Goal: Task Accomplishment & Management: Manage account settings

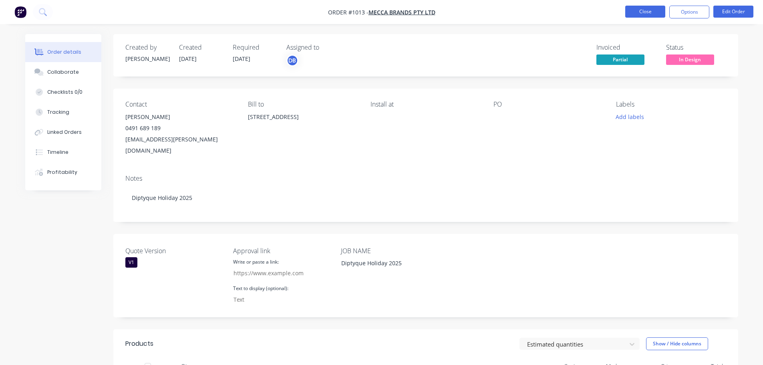
click at [645, 15] on button "Close" at bounding box center [645, 12] width 40 height 12
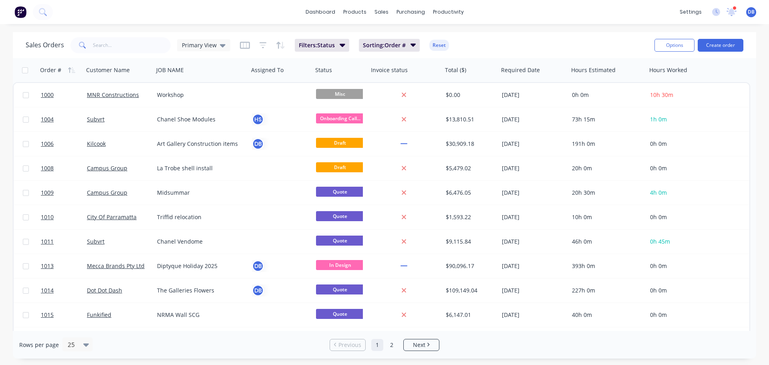
click at [555, 32] on div "Sales Orders Primary View Filters: Status Sorting: Order # Reset Options Create…" at bounding box center [385, 45] width 744 height 26
click at [457, 38] on div "Workflow" at bounding box center [462, 38] width 24 height 7
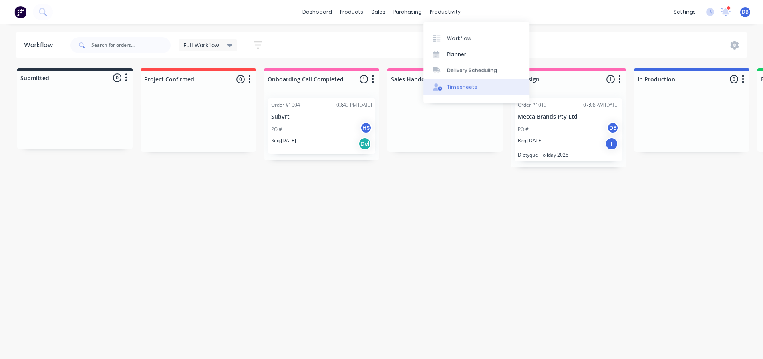
click at [455, 86] on div "Timesheets" at bounding box center [462, 86] width 30 height 7
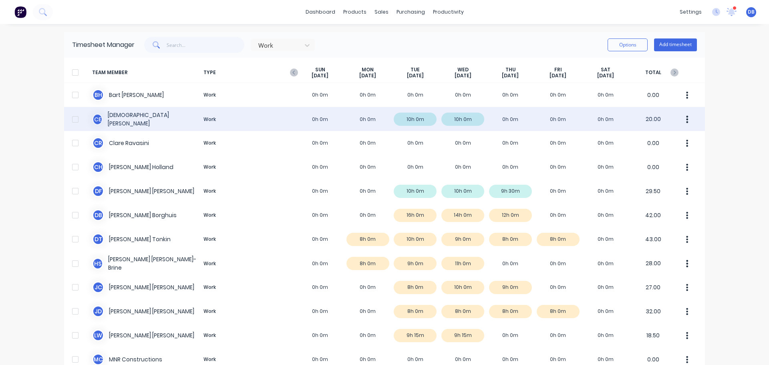
click at [261, 120] on div "C E Christian Englert Work 0h 0m 0h 0m 10h 0m 10h 0m 0h 0m 0h 0m 0h 0m 20.00" at bounding box center [384, 119] width 641 height 24
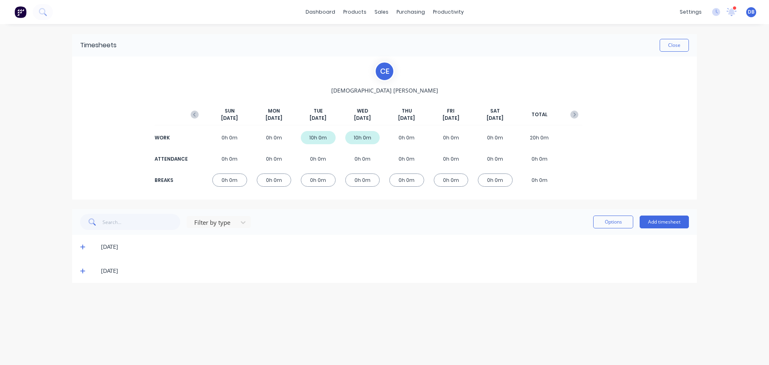
click at [86, 245] on span at bounding box center [84, 247] width 8 height 8
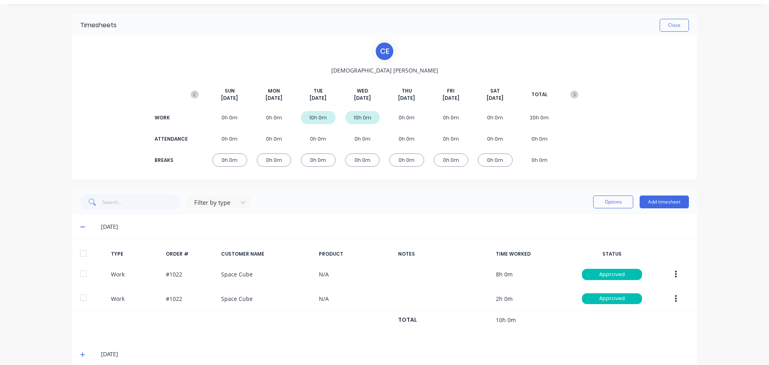
scroll to position [31, 0]
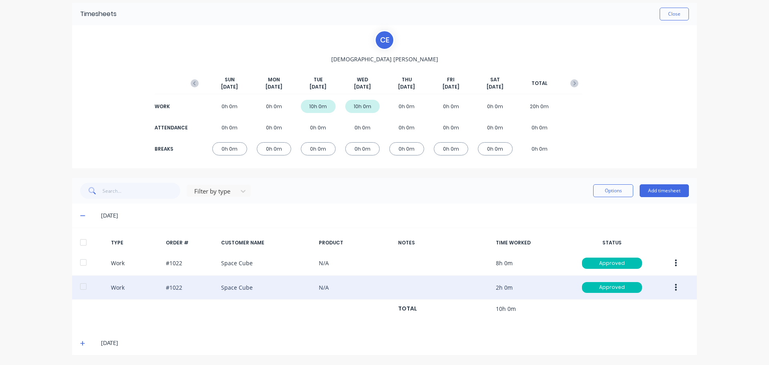
click at [314, 287] on div "Work #1022 Space Cube N/A 2h 0m Approved" at bounding box center [384, 288] width 625 height 24
click at [318, 288] on div "Work #1022 Space Cube N/A 2h 0m Approved" at bounding box center [384, 288] width 625 height 24
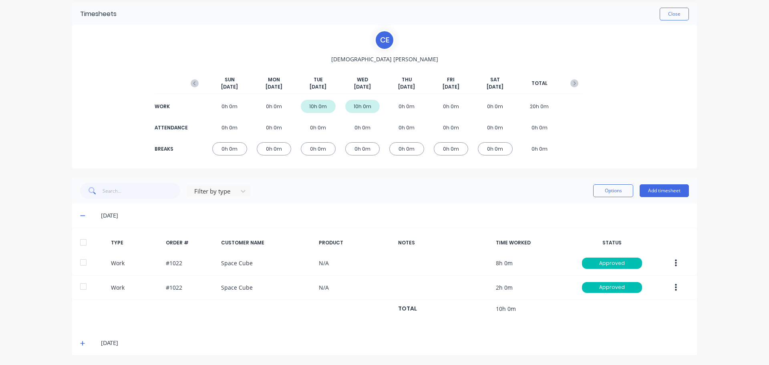
click at [441, 197] on div "Filter by type Options Add timesheet" at bounding box center [384, 191] width 609 height 16
click at [82, 215] on icon at bounding box center [82, 216] width 5 height 6
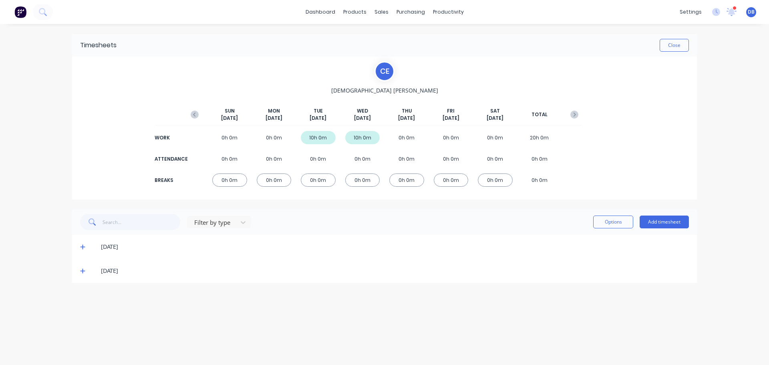
scroll to position [0, 0]
click at [83, 250] on icon at bounding box center [82, 247] width 5 height 6
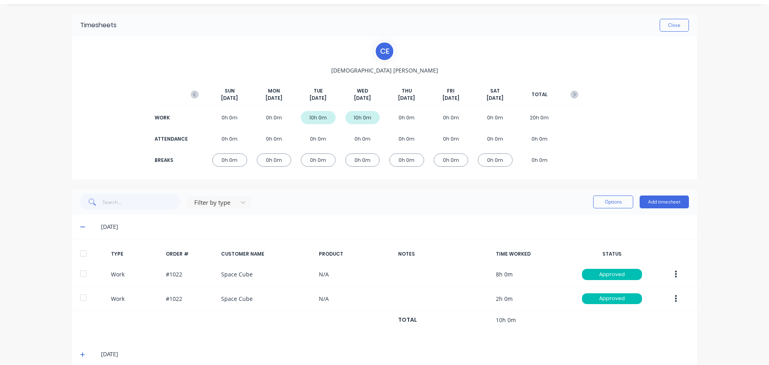
scroll to position [31, 0]
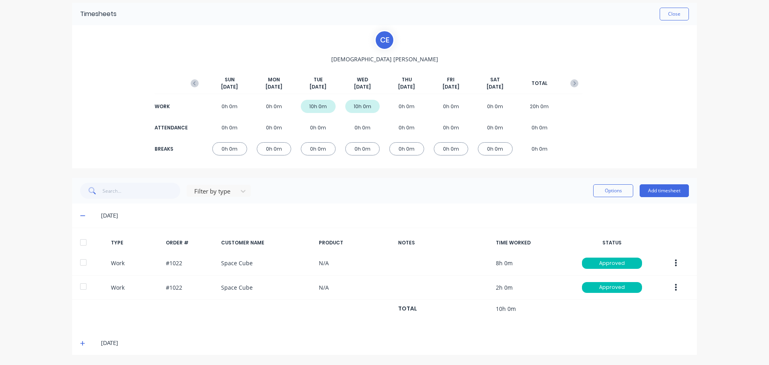
click at [80, 216] on icon at bounding box center [82, 216] width 5 height 1
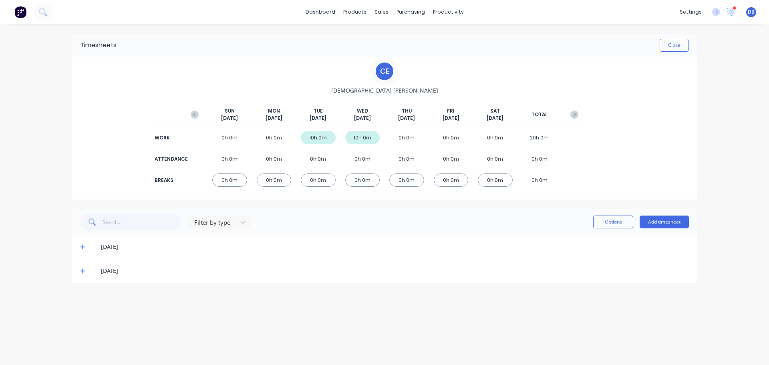
click at [82, 248] on icon at bounding box center [82, 247] width 5 height 6
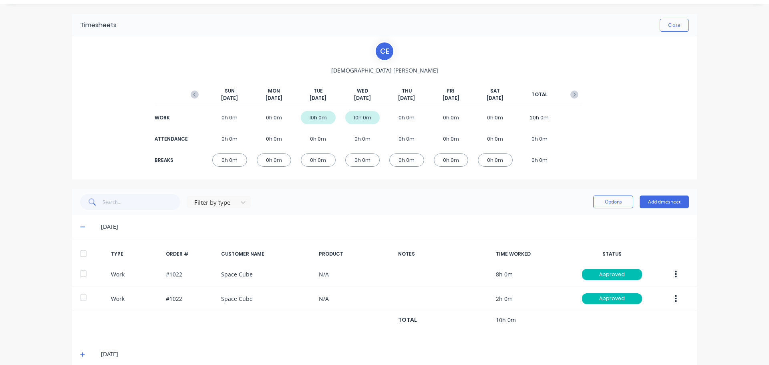
scroll to position [31, 0]
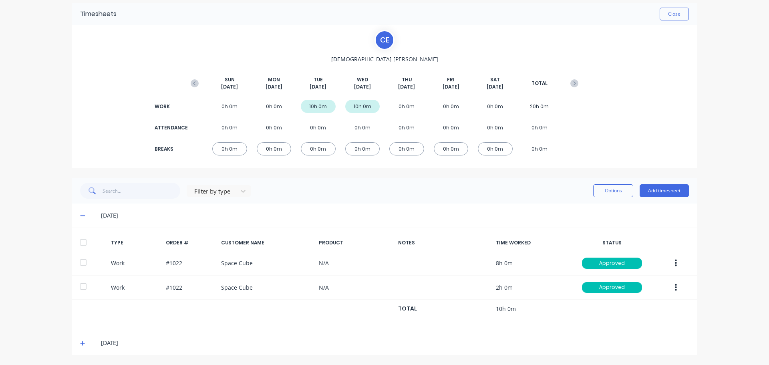
click at [402, 194] on div "Filter by type Options Add timesheet" at bounding box center [384, 191] width 609 height 16
click at [80, 216] on icon at bounding box center [82, 216] width 5 height 1
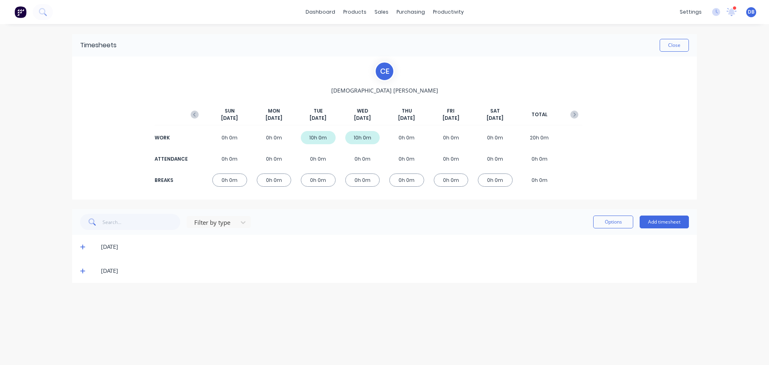
scroll to position [0, 0]
click at [375, 213] on div "Filter by type Options Add timesheet" at bounding box center [384, 222] width 625 height 26
click at [387, 227] on div "Filter by type Options Add timesheet" at bounding box center [384, 222] width 609 height 16
click at [318, 136] on div "10h 0m" at bounding box center [318, 137] width 35 height 13
click at [352, 212] on div "Filter by type Options Add timesheet" at bounding box center [384, 222] width 625 height 26
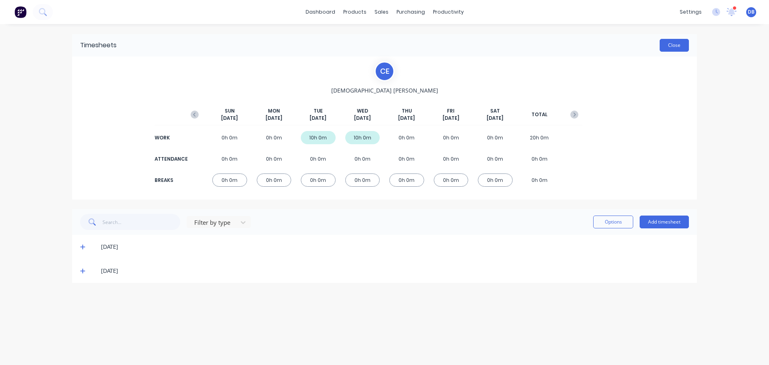
click at [673, 48] on button "Close" at bounding box center [674, 45] width 29 height 13
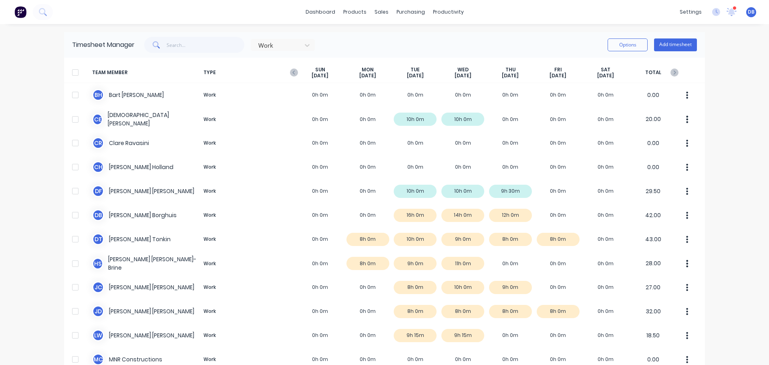
click at [724, 200] on div "dashboard products sales purchasing productivity dashboard products Product Cat…" at bounding box center [384, 182] width 769 height 365
click at [511, 35] on div "Timesheet Manager Work Options Add timesheet" at bounding box center [384, 45] width 641 height 26
click at [516, 43] on div "Work Options Add timesheet" at bounding box center [416, 45] width 562 height 16
click at [662, 42] on button "Add timesheet" at bounding box center [675, 44] width 43 height 13
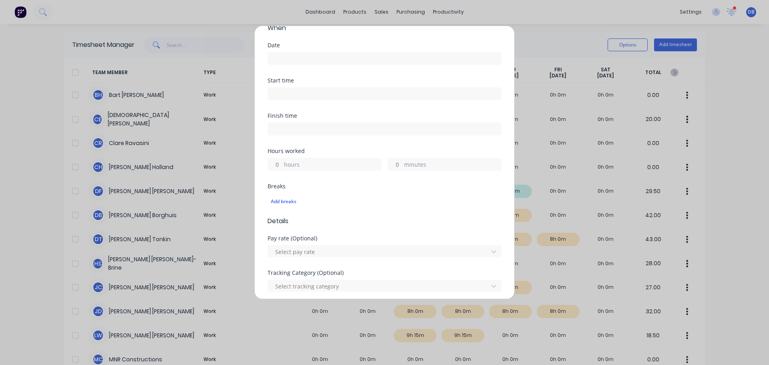
scroll to position [200, 0]
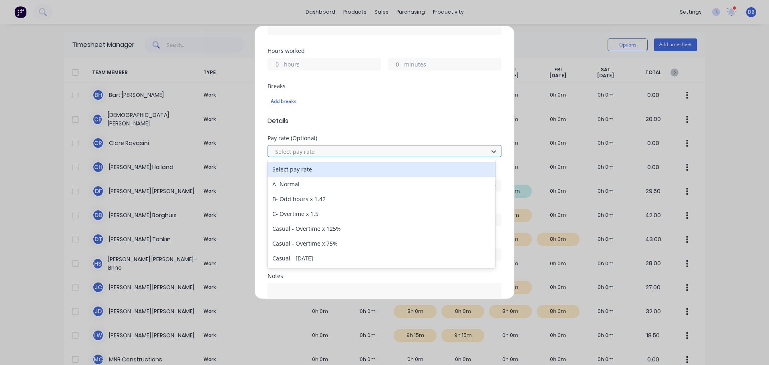
click at [365, 152] on div at bounding box center [379, 152] width 210 height 10
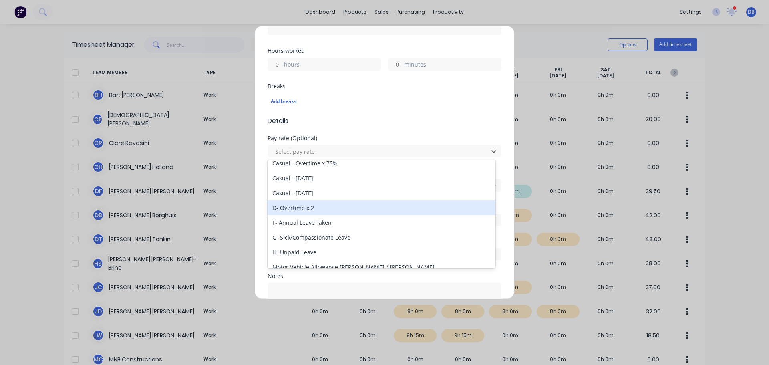
scroll to position [40, 0]
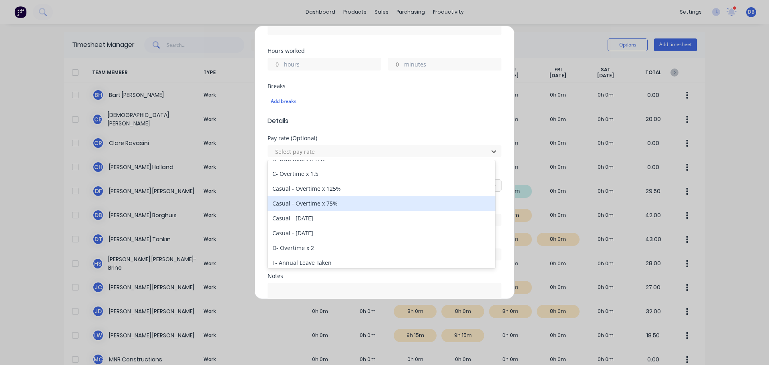
drag, startPoint x: 374, startPoint y: 191, endPoint x: 396, endPoint y: 184, distance: 22.8
click at [396, 184] on div "Casual - Overtime x 125%" at bounding box center [382, 188] width 228 height 15
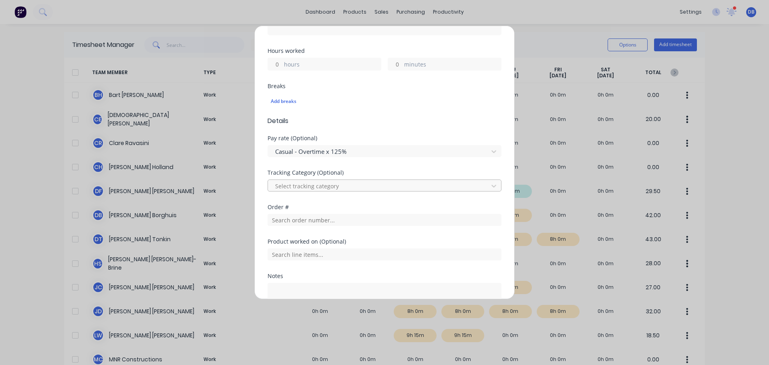
click at [429, 184] on div at bounding box center [379, 186] width 210 height 10
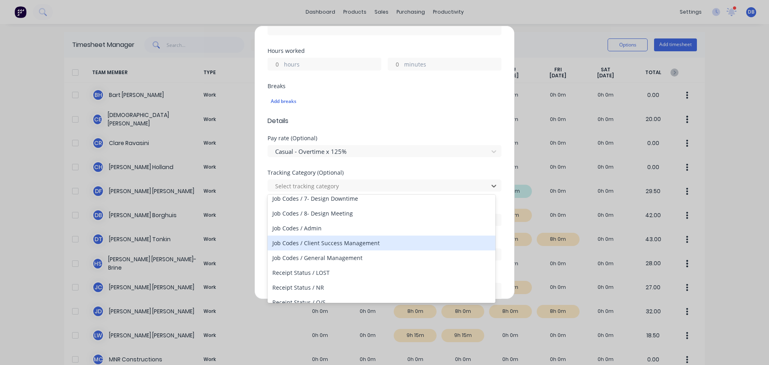
scroll to position [177, 0]
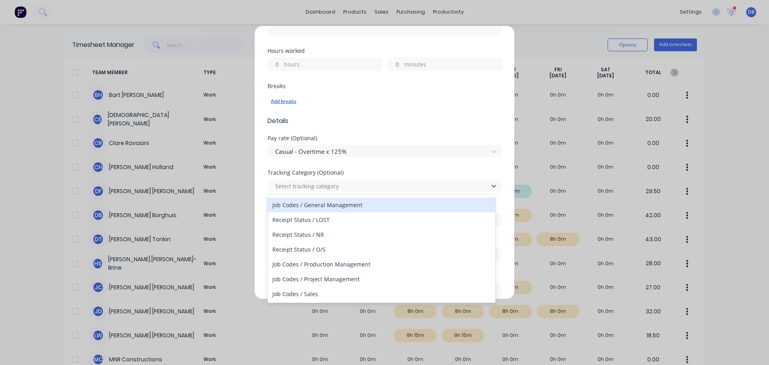
click at [427, 106] on div "Add breaks" at bounding box center [385, 101] width 228 height 10
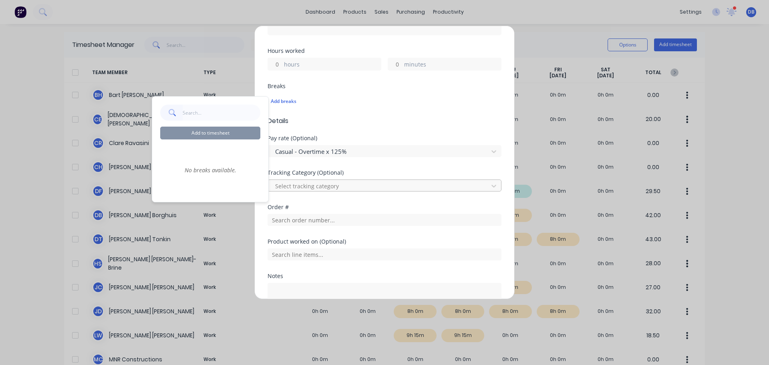
click at [430, 185] on div at bounding box center [379, 186] width 210 height 10
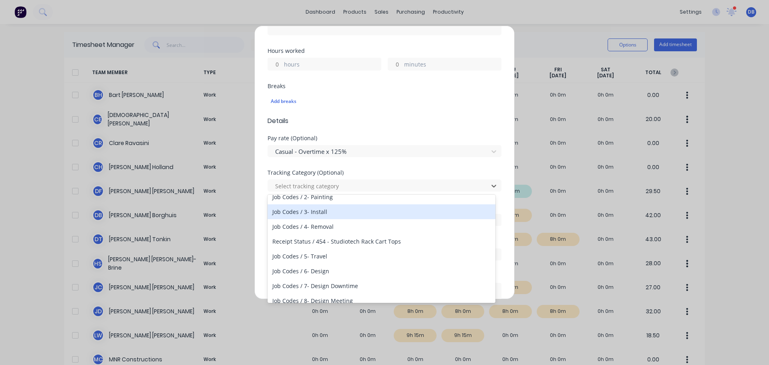
scroll to position [80, 0]
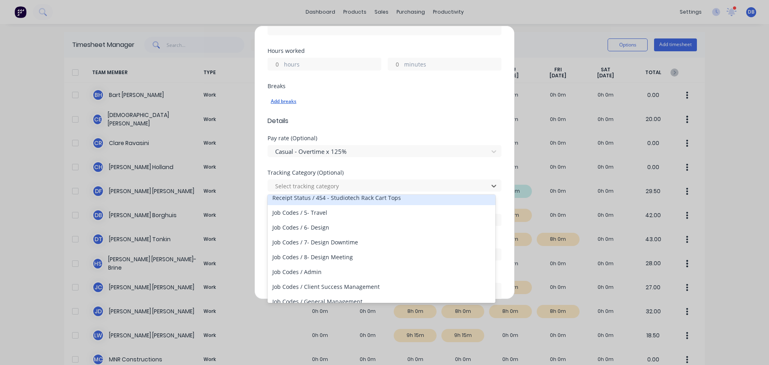
click at [438, 97] on div "Add breaks" at bounding box center [385, 101] width 228 height 10
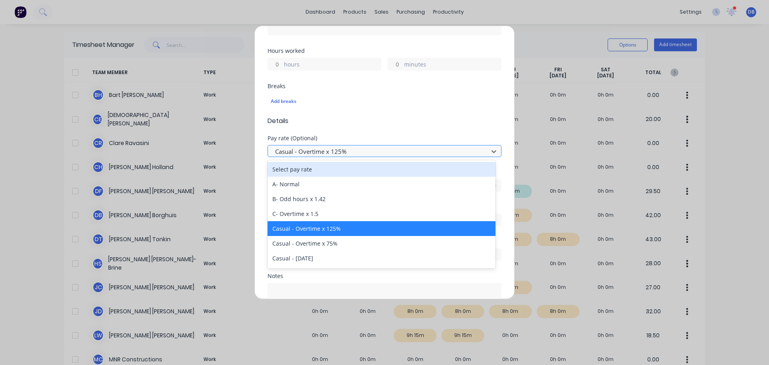
click at [429, 155] on div at bounding box center [379, 152] width 210 height 10
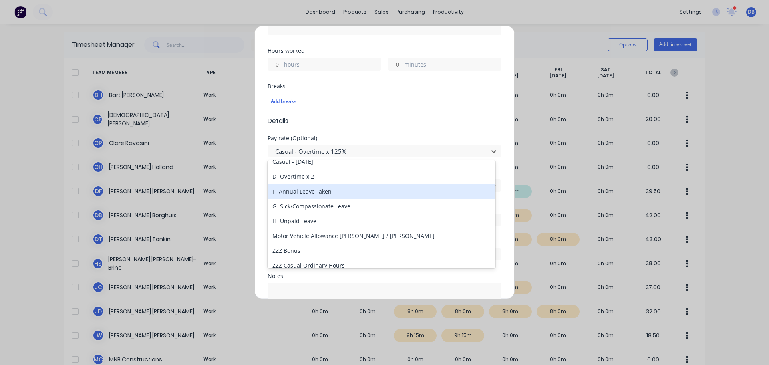
scroll to position [101, 0]
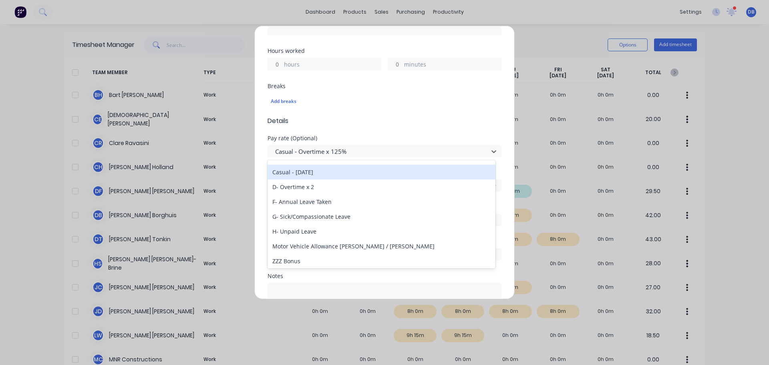
click at [565, 48] on div "Add timesheet Work Attendance Team member Select... When Date Start time Finish…" at bounding box center [384, 182] width 769 height 365
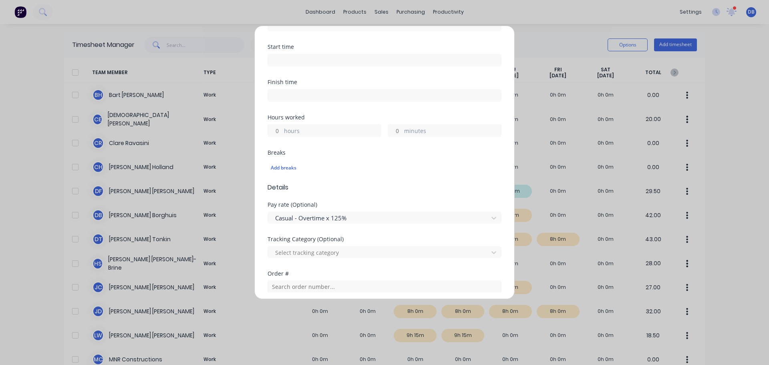
scroll to position [183, 0]
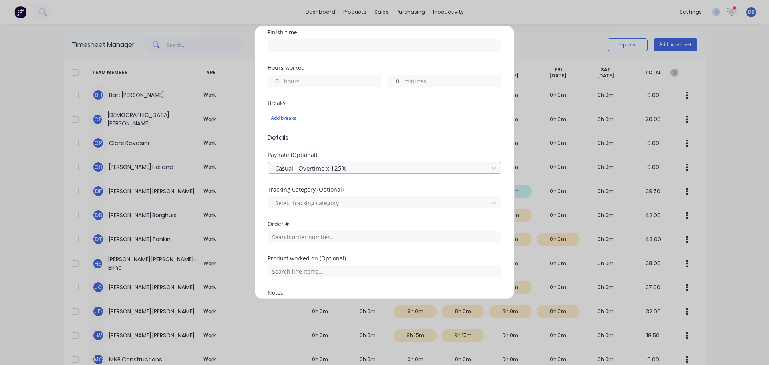
click at [382, 165] on div at bounding box center [379, 168] width 210 height 10
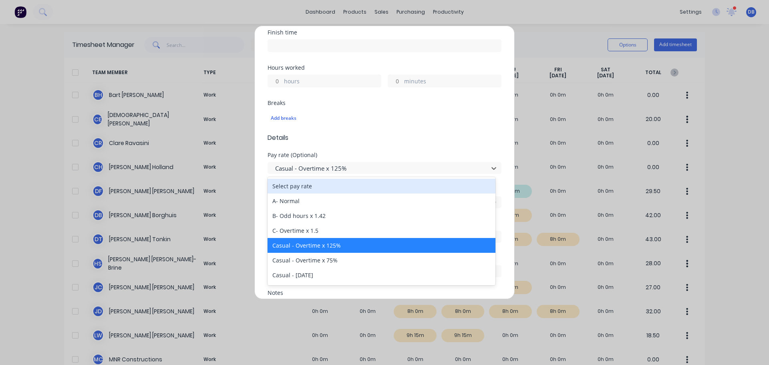
click at [379, 187] on div "Select pay rate" at bounding box center [382, 186] width 228 height 15
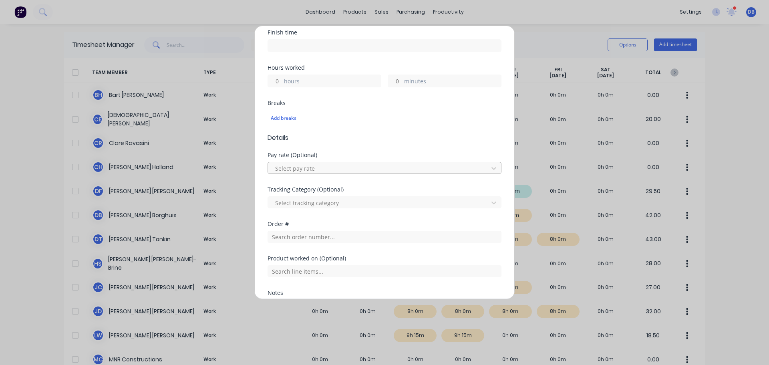
click at [386, 166] on div at bounding box center [379, 168] width 210 height 10
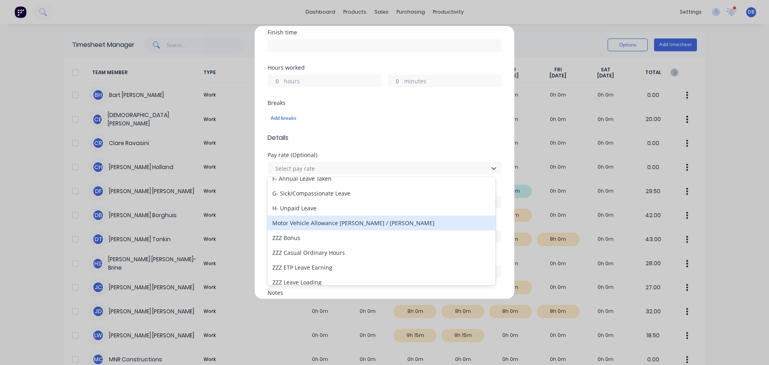
scroll to position [21, 0]
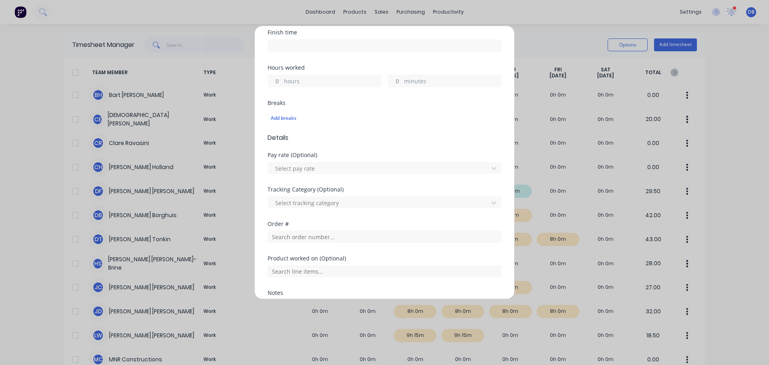
click at [421, 127] on div "Breaks Add breaks" at bounding box center [385, 116] width 234 height 33
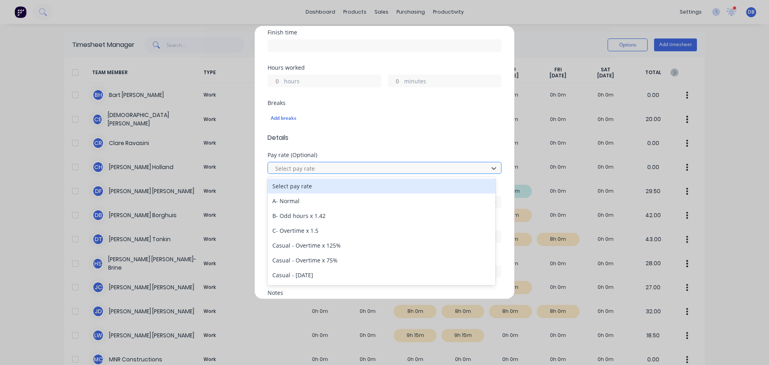
click at [391, 169] on div at bounding box center [379, 168] width 210 height 10
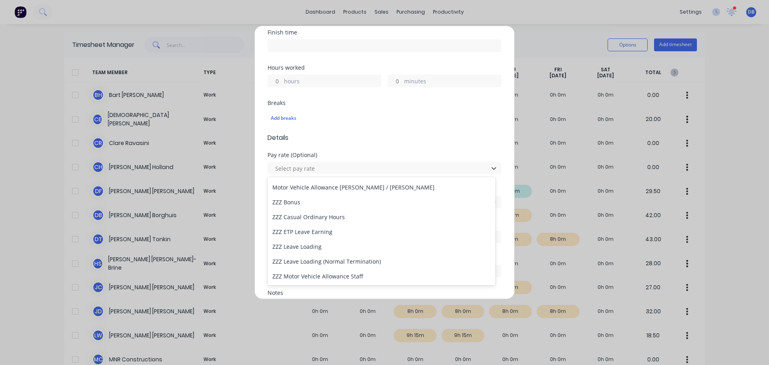
scroll to position [221, 0]
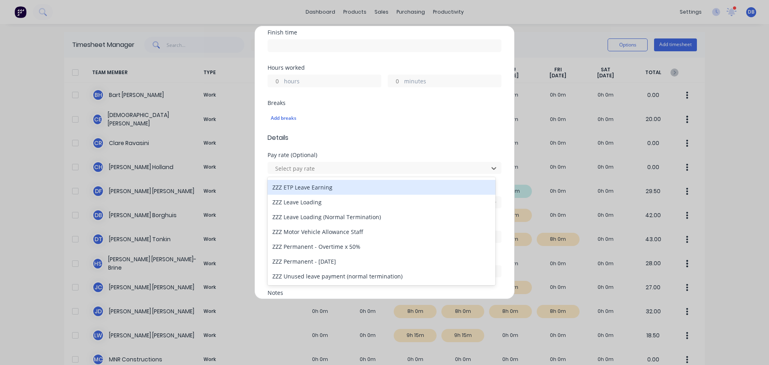
click at [425, 104] on div "Breaks" at bounding box center [385, 103] width 234 height 6
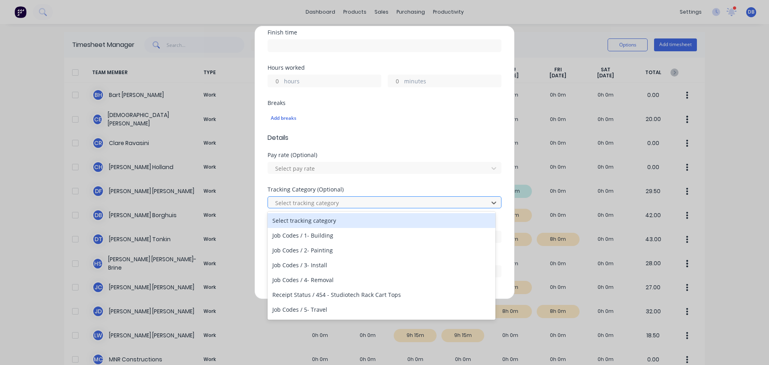
click at [431, 200] on div at bounding box center [379, 203] width 210 height 10
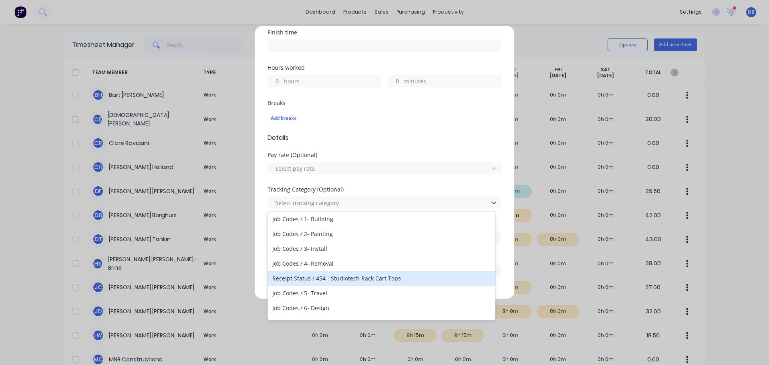
scroll to position [0, 0]
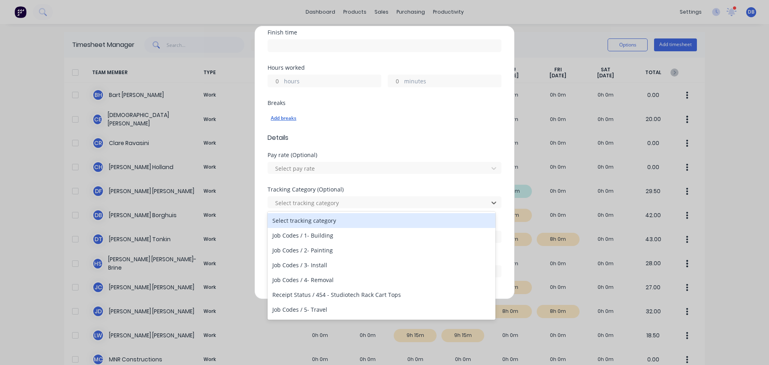
drag, startPoint x: 429, startPoint y: 126, endPoint x: 431, endPoint y: 122, distance: 4.7
click at [429, 125] on div "Add breaks" at bounding box center [385, 118] width 234 height 17
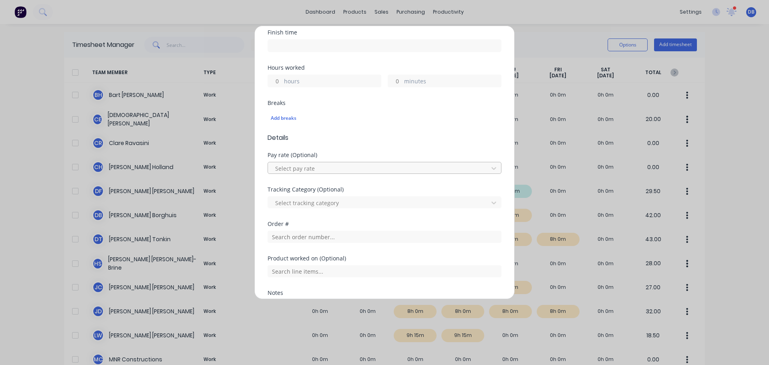
click at [454, 171] on div at bounding box center [379, 168] width 210 height 10
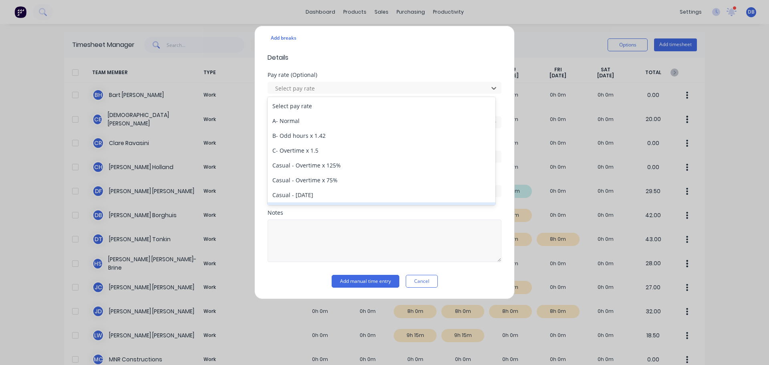
scroll to position [120, 0]
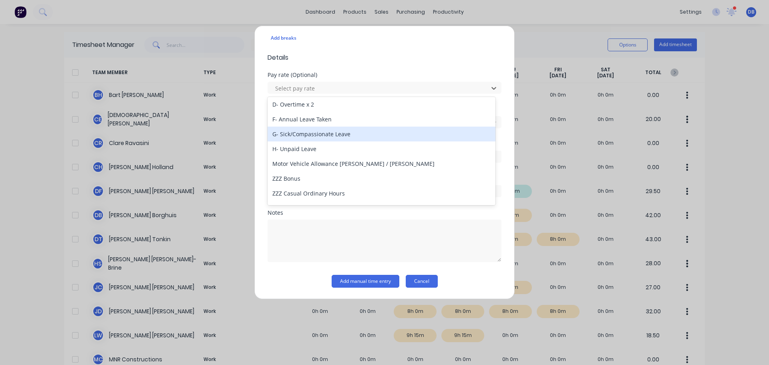
click at [419, 284] on button "Cancel" at bounding box center [422, 281] width 32 height 13
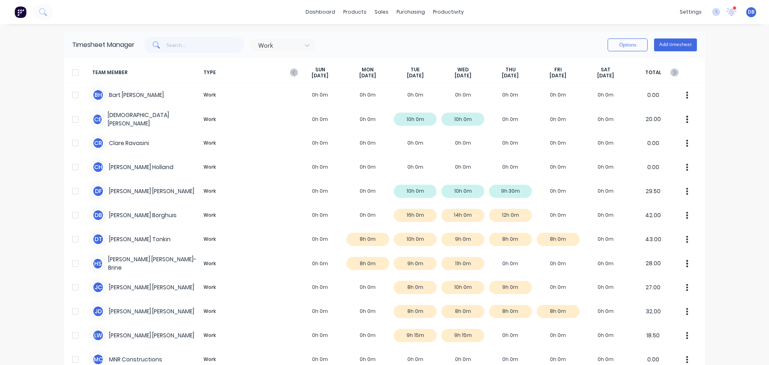
click at [534, 19] on div "dashboard products sales purchasing productivity dashboard products Product Cat…" at bounding box center [384, 12] width 769 height 24
click at [556, 18] on div "dashboard products sales purchasing productivity dashboard products Product Cat…" at bounding box center [384, 12] width 769 height 24
click at [470, 85] on div "Timesheets" at bounding box center [462, 86] width 30 height 7
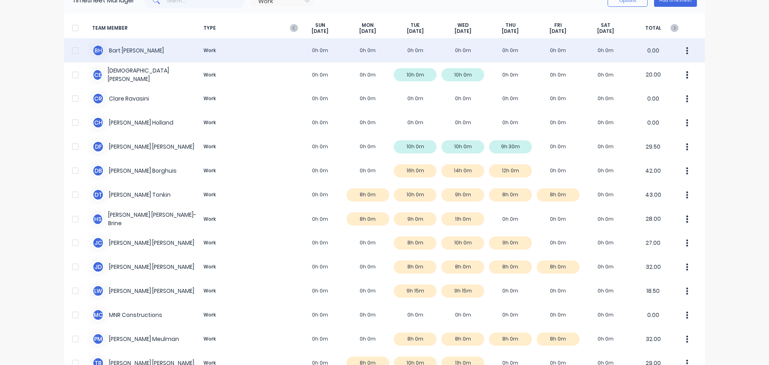
scroll to position [0, 0]
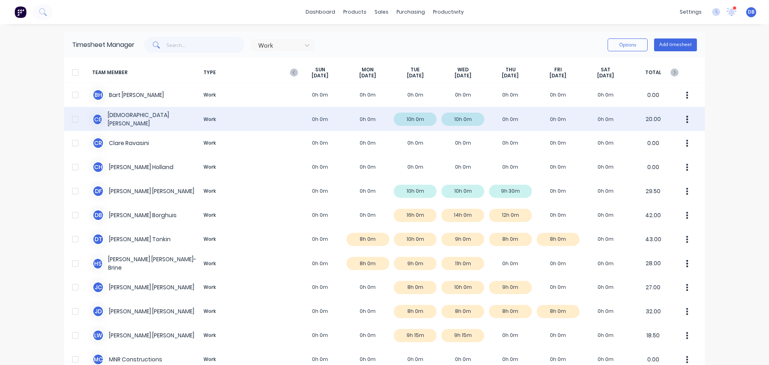
click at [411, 121] on div "C E Christian Englert Work 0h 0m 0h 0m 10h 0m 10h 0m 0h 0m 0h 0m 0h 0m 20.00" at bounding box center [384, 119] width 641 height 24
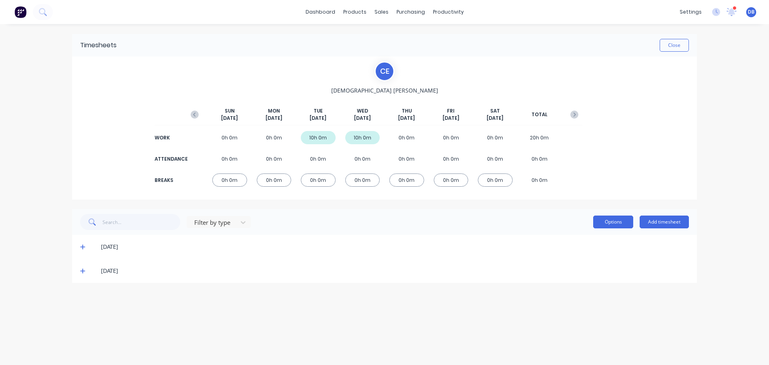
click at [619, 224] on button "Options" at bounding box center [613, 222] width 40 height 13
click at [638, 147] on div "C E Christian Englert SUN Oct 5th MON Oct 6th TUE Oct 7th WED Oct 8th THU Oct 9…" at bounding box center [384, 127] width 625 height 143
click at [78, 241] on div "07/10/25" at bounding box center [384, 247] width 625 height 24
click at [81, 246] on icon at bounding box center [82, 247] width 5 height 6
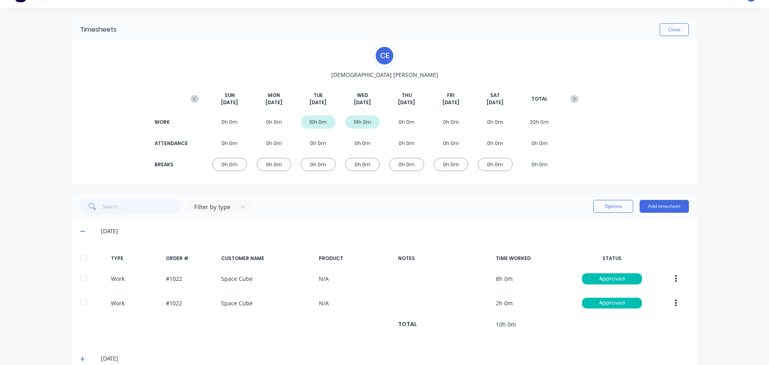
scroll to position [31, 0]
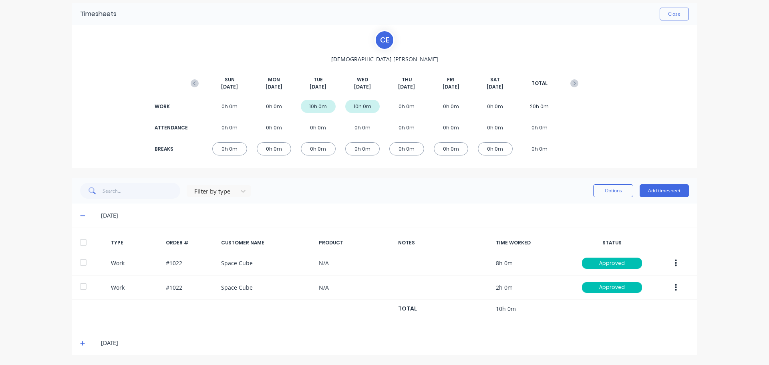
click at [364, 197] on div "Filter by type Options Add timesheet" at bounding box center [384, 191] width 609 height 16
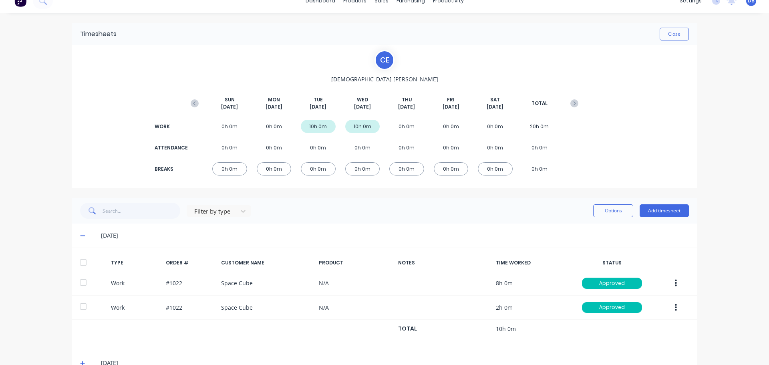
scroll to position [0, 0]
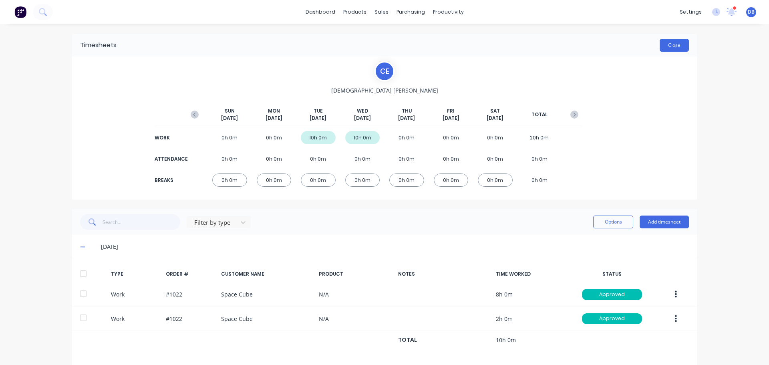
click at [669, 48] on button "Close" at bounding box center [674, 45] width 29 height 13
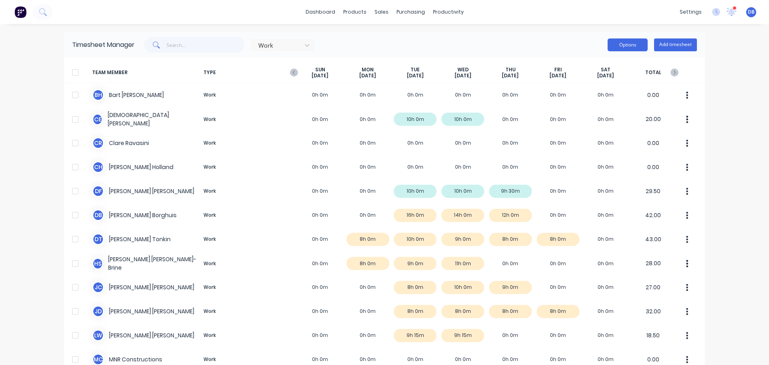
click at [639, 46] on button "Options" at bounding box center [628, 44] width 40 height 13
click at [618, 42] on button "Options" at bounding box center [628, 44] width 40 height 13
click at [510, 27] on div "dashboard products sales purchasing productivity dashboard products Product Cat…" at bounding box center [384, 182] width 769 height 365
click at [550, 38] on div "Work Options Add timesheet" at bounding box center [416, 45] width 562 height 16
click at [549, 36] on div "Timesheet Manager Work Options Add timesheet" at bounding box center [384, 45] width 641 height 26
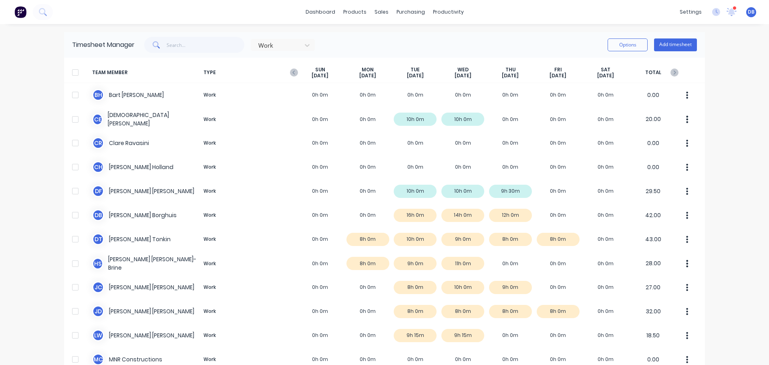
click at [556, 32] on div "dashboard products sales purchasing productivity dashboard products Product Cat…" at bounding box center [384, 182] width 769 height 365
click at [457, 90] on div "Timesheets" at bounding box center [462, 86] width 30 height 7
click at [701, 42] on div "Timesheet Manager Work Options Add timesheet" at bounding box center [384, 45] width 641 height 26
click at [678, 45] on button "Add timesheet" at bounding box center [675, 44] width 43 height 13
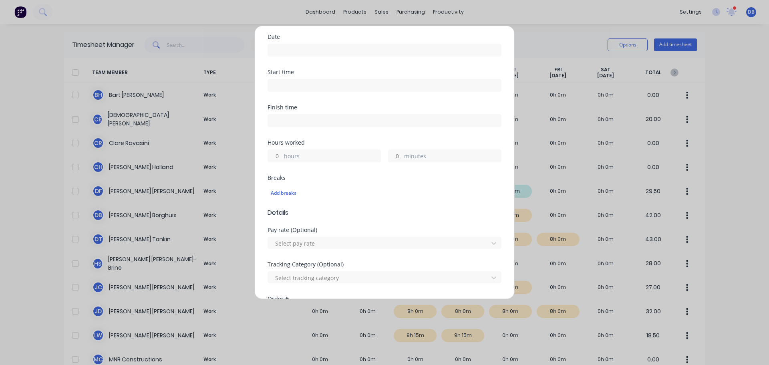
scroll to position [200, 0]
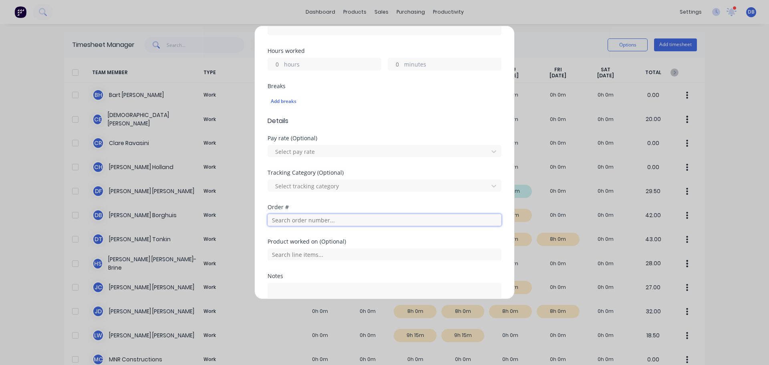
click at [357, 215] on input "text" at bounding box center [385, 220] width 234 height 12
click at [389, 183] on div at bounding box center [379, 186] width 210 height 10
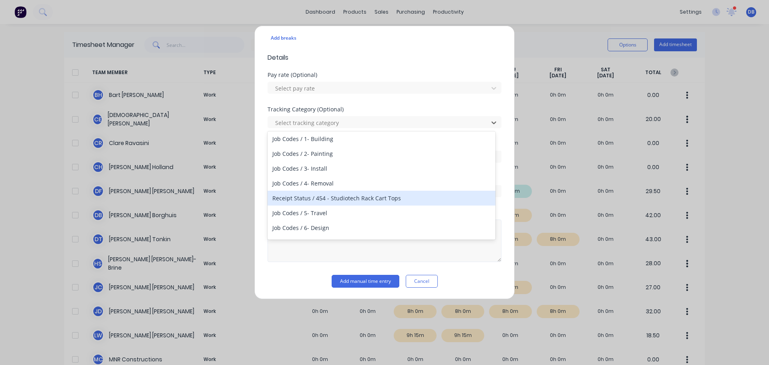
scroll to position [0, 0]
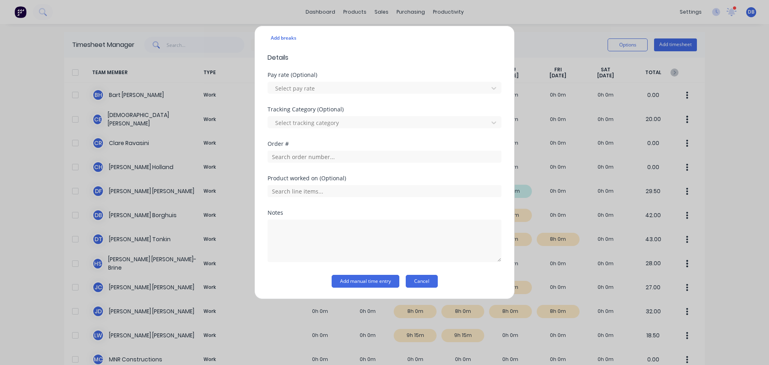
drag, startPoint x: 408, startPoint y: 277, endPoint x: 421, endPoint y: 272, distance: 14.2
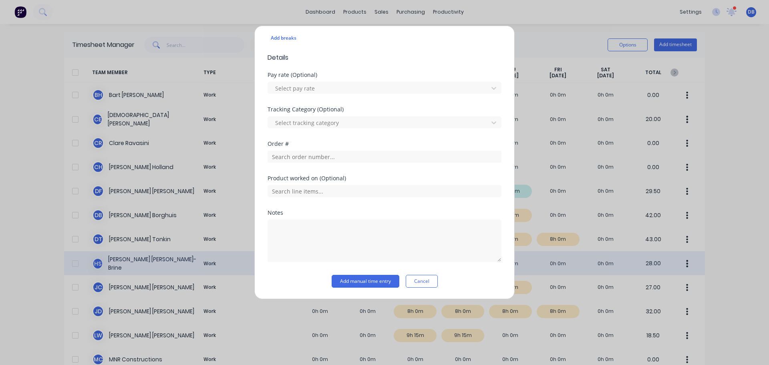
click at [409, 278] on button "Cancel" at bounding box center [422, 281] width 32 height 13
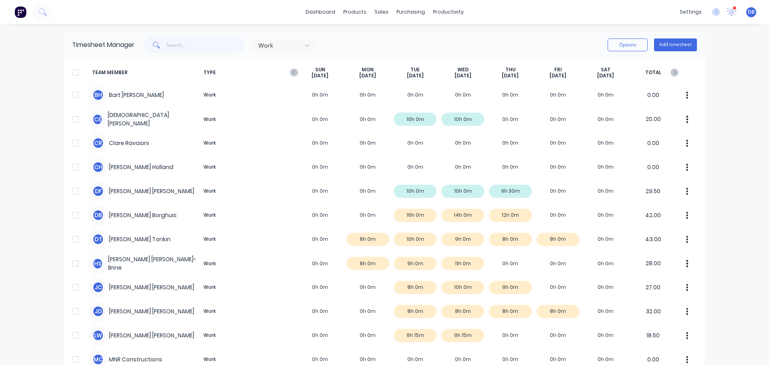
click at [541, 41] on div "Work Options Add timesheet" at bounding box center [416, 45] width 562 height 16
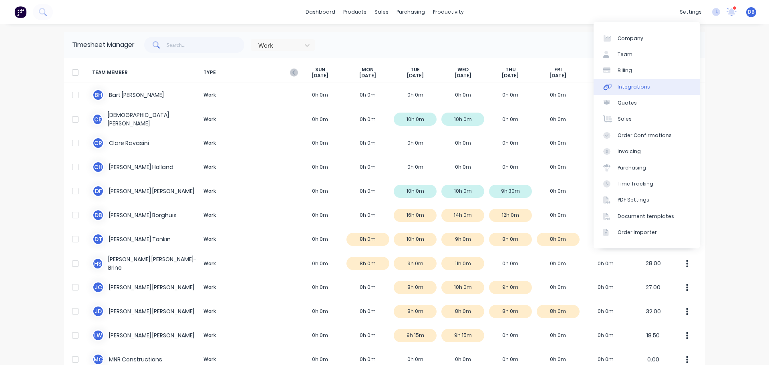
click at [641, 88] on div "Integrations" at bounding box center [634, 86] width 32 height 7
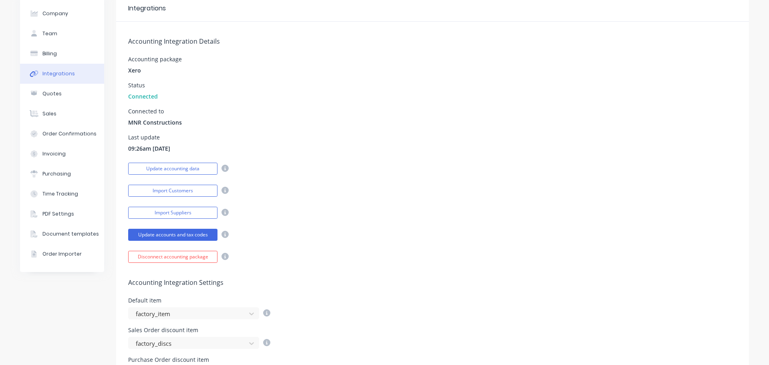
scroll to position [80, 0]
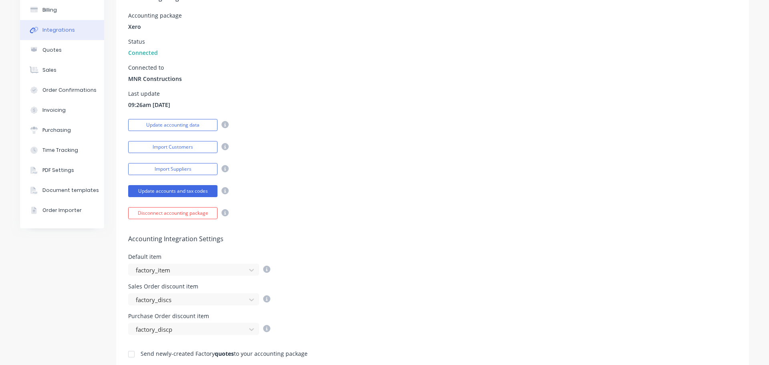
click at [348, 206] on div "Disconnect accounting package" at bounding box center [432, 212] width 609 height 14
click at [183, 213] on button "Disconnect accounting package" at bounding box center [172, 213] width 89 height 12
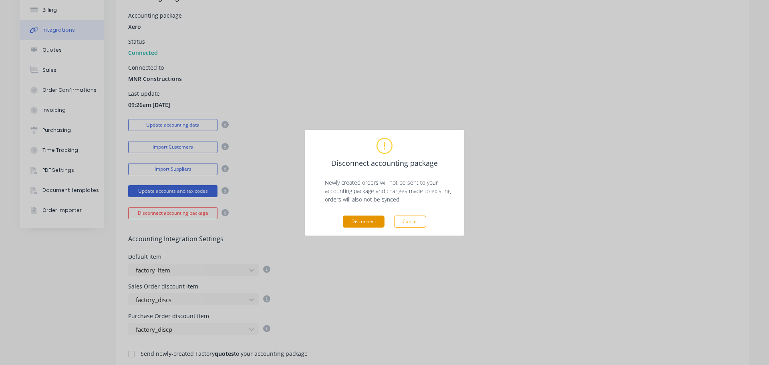
drag, startPoint x: 359, startPoint y: 222, endPoint x: 364, endPoint y: 222, distance: 5.2
click at [360, 222] on button "Disconnect" at bounding box center [364, 222] width 42 height 12
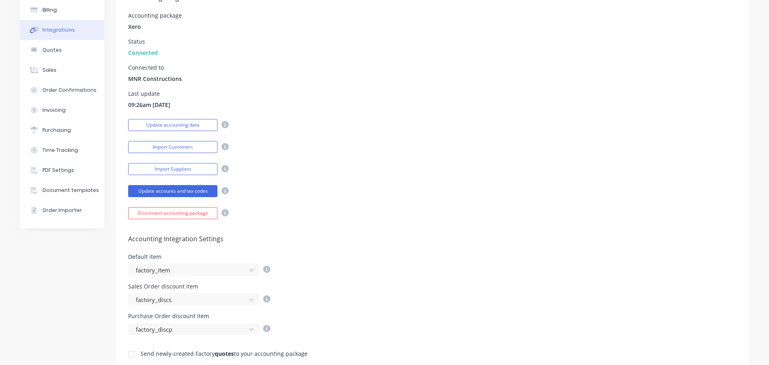
scroll to position [45, 0]
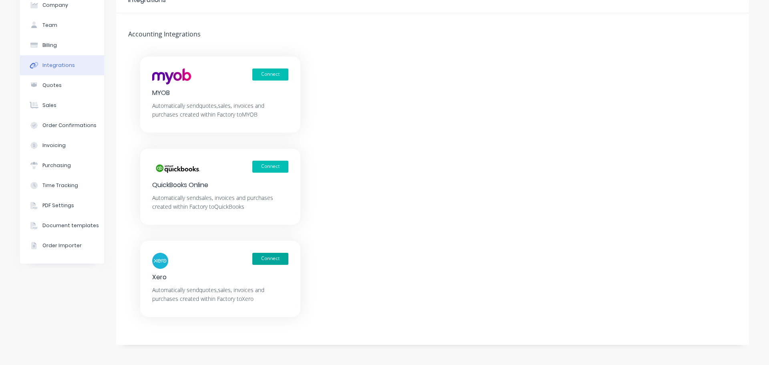
click at [272, 259] on button "Connect" at bounding box center [270, 259] width 36 height 12
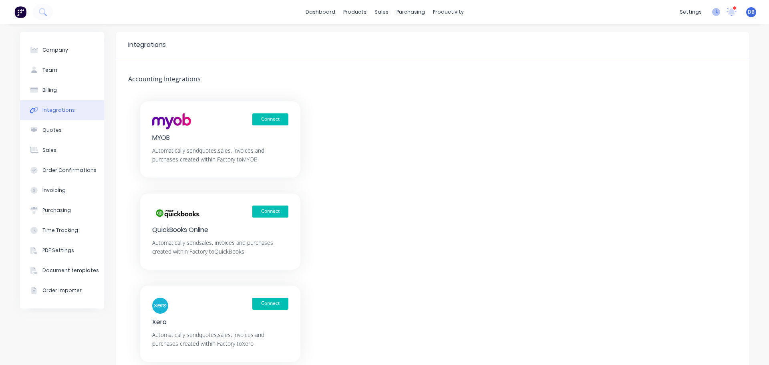
click at [716, 11] on icon at bounding box center [717, 12] width 2 height 4
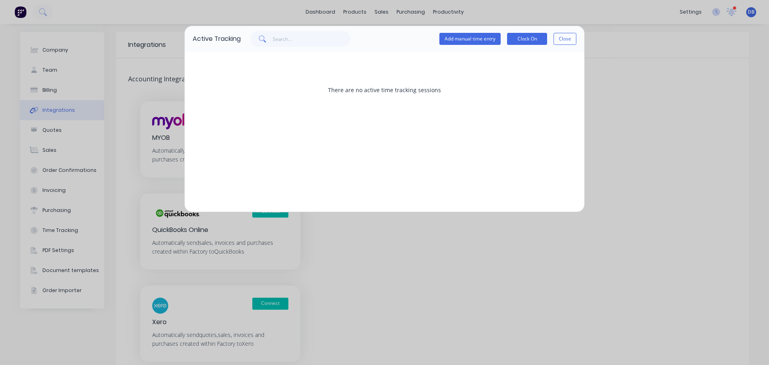
click at [570, 36] on button "Close" at bounding box center [565, 39] width 23 height 12
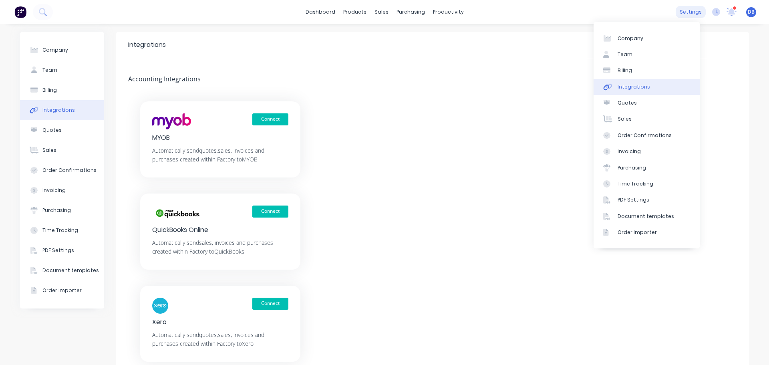
click at [687, 12] on div "settings" at bounding box center [691, 12] width 30 height 12
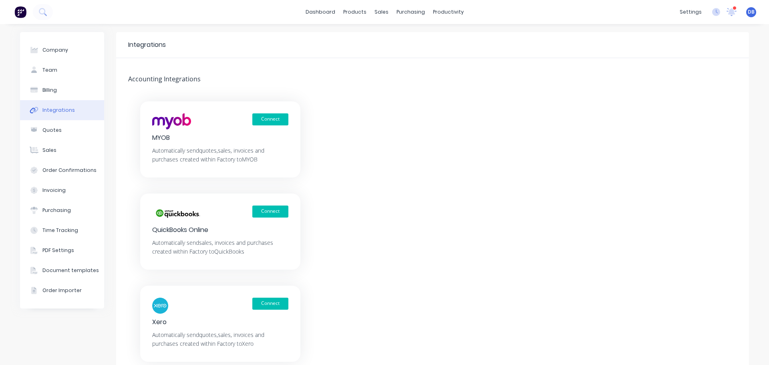
click at [395, 205] on div "Connect MYOB Automatically send quotes, sales, invoices and purchases created w…" at bounding box center [432, 231] width 633 height 260
click at [61, 113] on button "Integrations" at bounding box center [62, 110] width 84 height 20
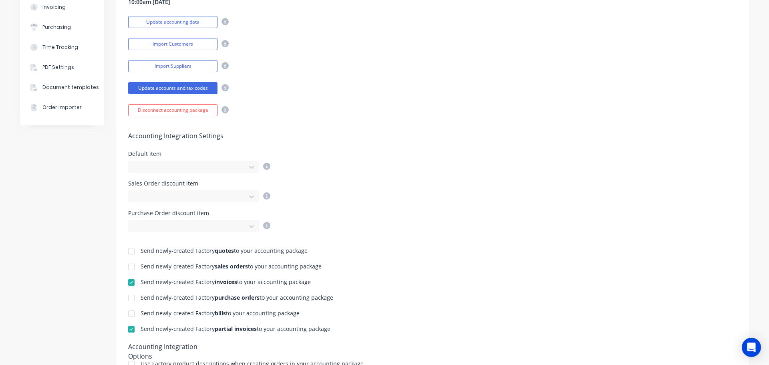
scroll to position [112, 0]
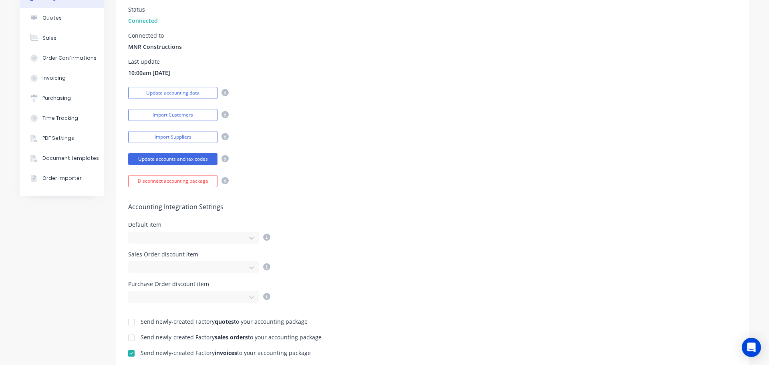
click at [447, 168] on div "Accounting Integration Details Accounting package Xero Status Connected Connect…" at bounding box center [432, 66] width 633 height 241
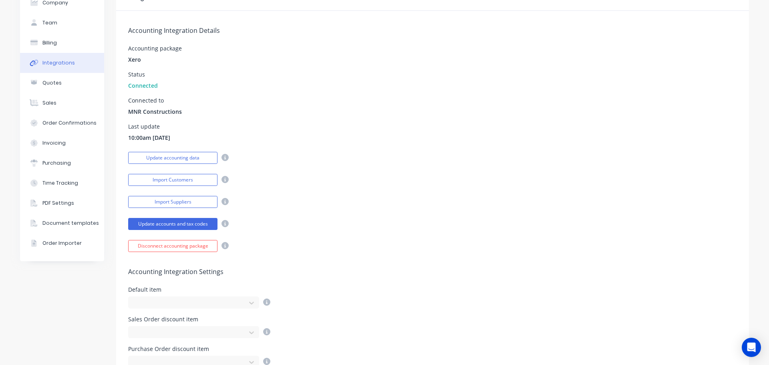
scroll to position [0, 0]
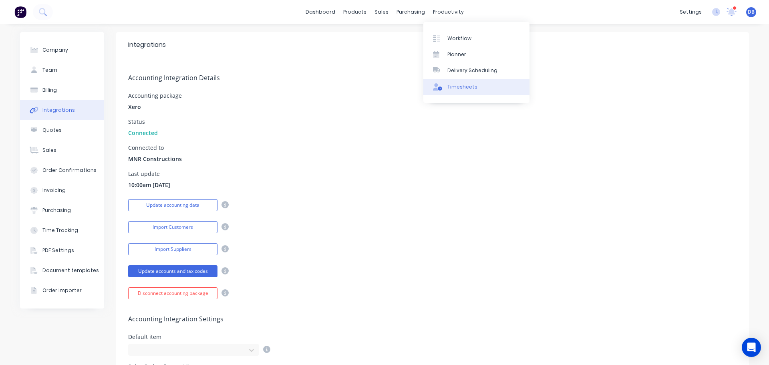
click at [460, 89] on div "Timesheets" at bounding box center [462, 86] width 30 height 7
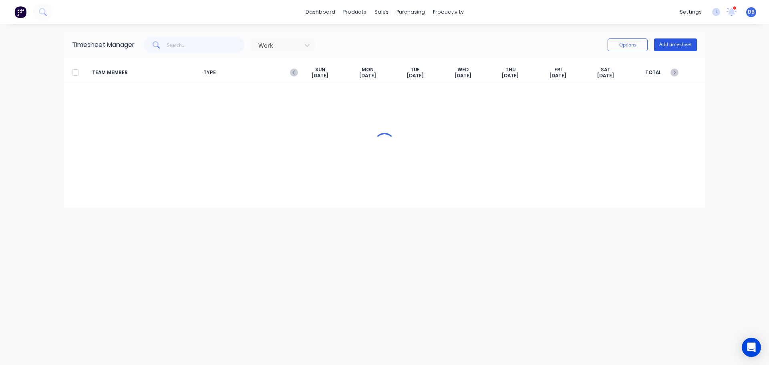
click at [677, 49] on button "Add timesheet" at bounding box center [675, 44] width 43 height 13
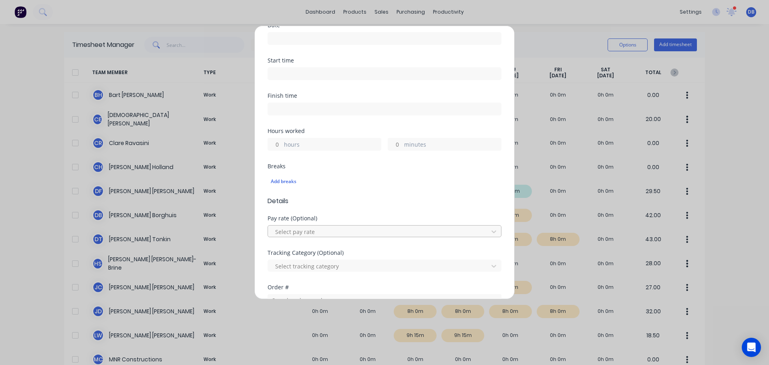
click at [355, 232] on div at bounding box center [379, 232] width 210 height 10
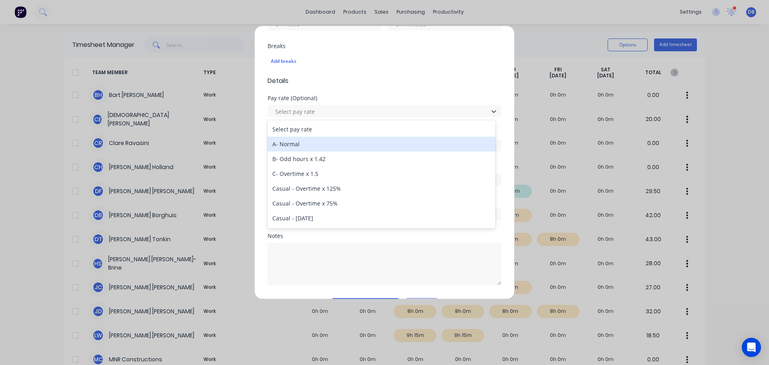
click at [541, 42] on div "Add timesheet Work Attendance Team member Select... When Date Start time Finish…" at bounding box center [384, 182] width 769 height 365
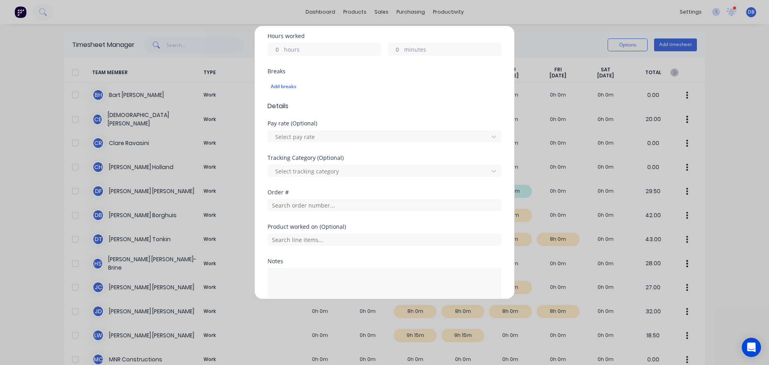
scroll to position [264, 0]
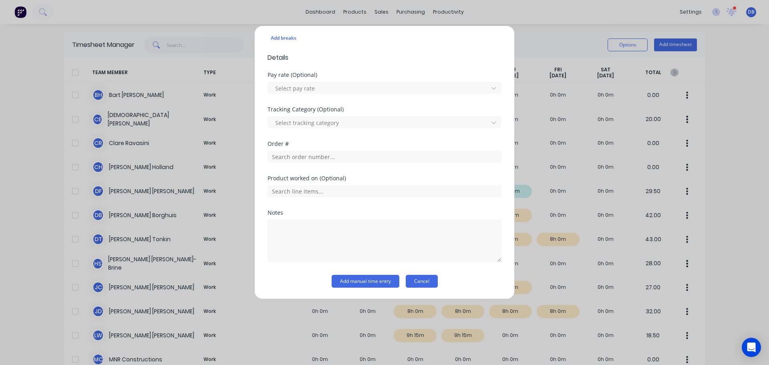
click at [421, 281] on button "Cancel" at bounding box center [422, 281] width 32 height 13
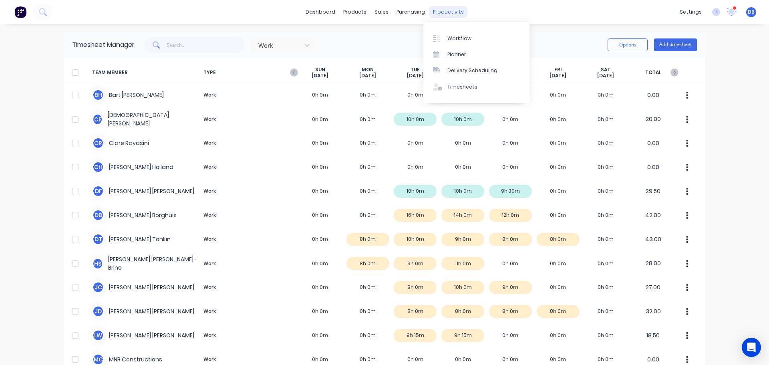
click at [447, 12] on div "productivity" at bounding box center [448, 12] width 39 height 12
click at [462, 85] on div "Timesheets" at bounding box center [462, 86] width 30 height 7
drag, startPoint x: 537, startPoint y: 42, endPoint x: 549, endPoint y: 41, distance: 12.1
click at [537, 42] on div "Work Options Add timesheet" at bounding box center [416, 45] width 562 height 16
click at [678, 46] on button "Add timesheet" at bounding box center [675, 44] width 43 height 13
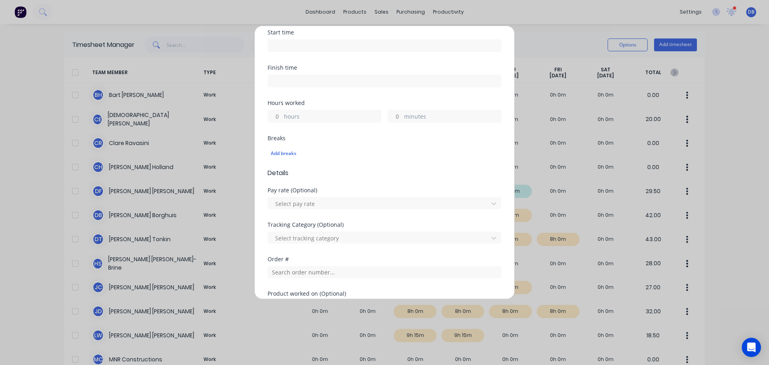
scroll to position [200, 0]
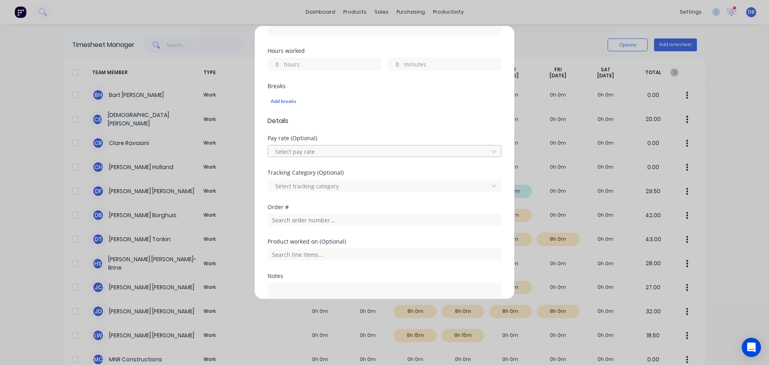
click at [399, 151] on div at bounding box center [379, 152] width 210 height 10
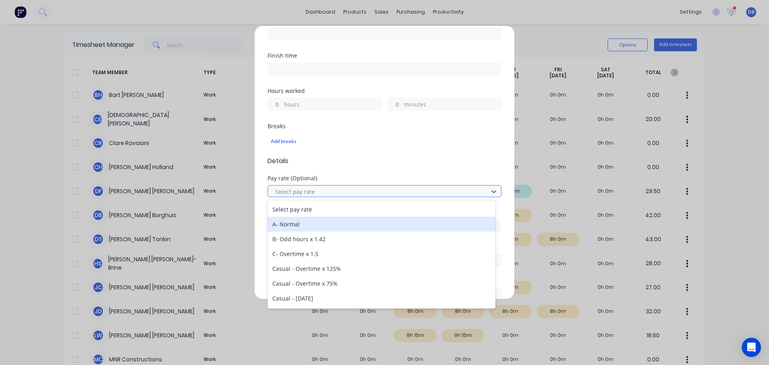
scroll to position [264, 0]
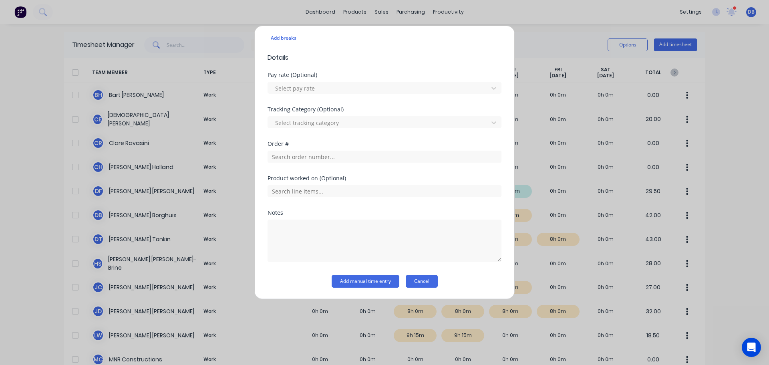
click at [414, 283] on button "Cancel" at bounding box center [422, 281] width 32 height 13
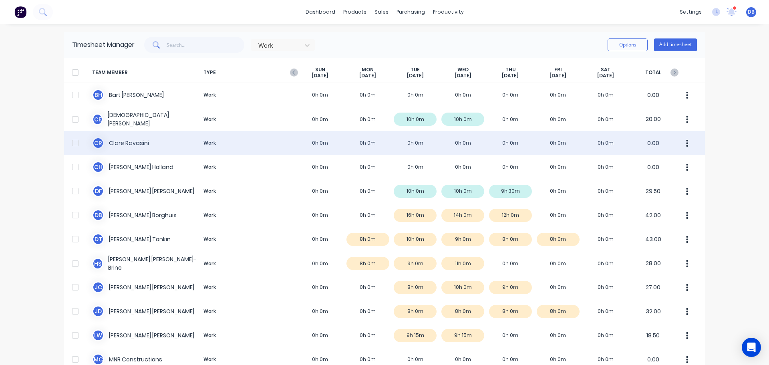
click at [532, 133] on div "C R [PERSON_NAME] Work 0h 0m 0h 0m 0h 0m 0h 0m 0h 0m 0h 0m 0h 0m 0.00" at bounding box center [384, 143] width 641 height 24
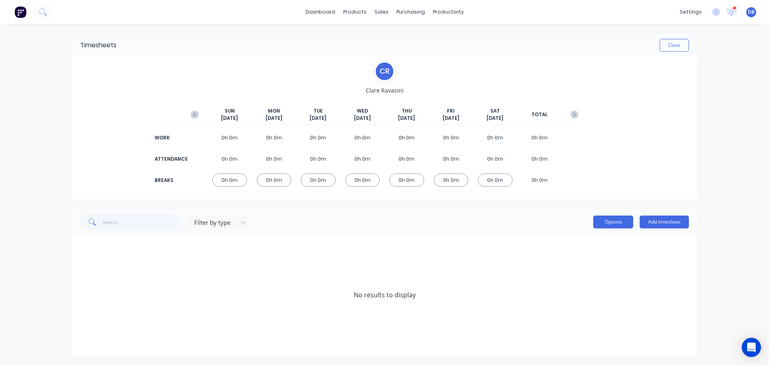
click at [602, 220] on button "Options" at bounding box center [613, 222] width 40 height 13
click at [613, 190] on div "C R [PERSON_NAME] [DATE] [DATE] [DATE] [DATE] [DATE] [DATE] [DATE] TOTAL WORK 0…" at bounding box center [384, 127] width 625 height 143
click at [465, 88] on div "Timesheets" at bounding box center [465, 86] width 30 height 7
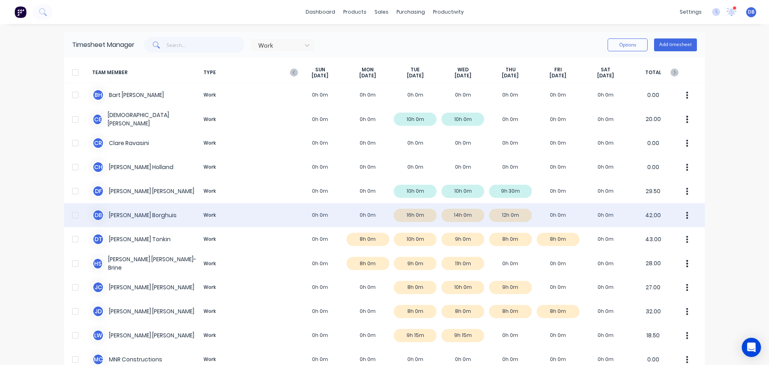
click at [73, 214] on div at bounding box center [75, 215] width 16 height 16
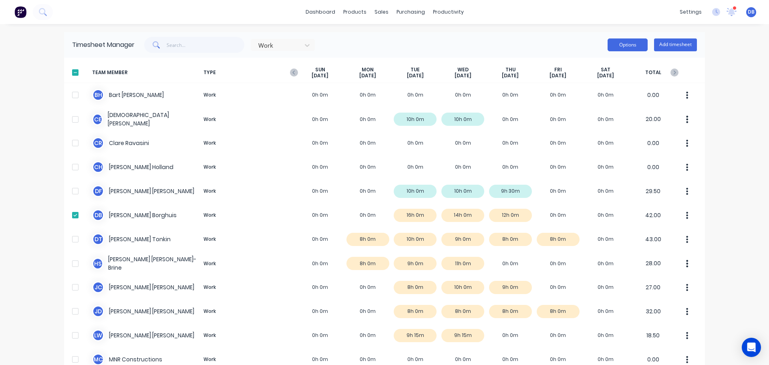
click at [633, 42] on button "Options" at bounding box center [628, 44] width 40 height 13
click at [604, 110] on div "Export" at bounding box center [610, 114] width 62 height 12
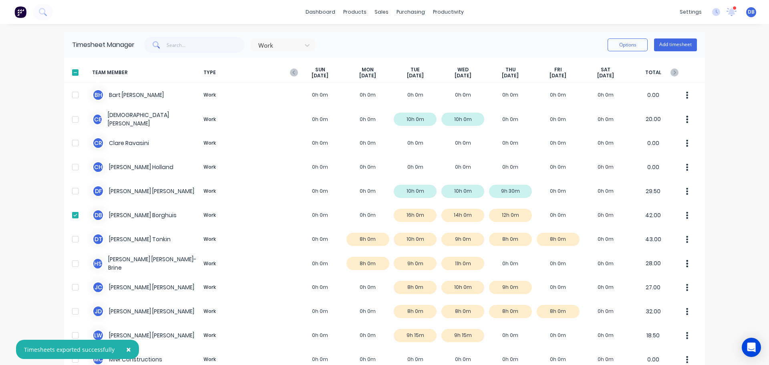
click at [42, 353] on div "Timesheets exported successfully" at bounding box center [69, 349] width 91 height 8
click at [721, 111] on div "× Timesheets exported successfully dashboard products sales purchasing producti…" at bounding box center [384, 182] width 769 height 365
click at [738, 142] on div "× Timesheets exported successfully dashboard products sales purchasing producti…" at bounding box center [384, 182] width 769 height 365
click at [28, 298] on div "× Timesheets exported successfully dashboard products sales purchasing producti…" at bounding box center [384, 182] width 769 height 365
click at [628, 43] on button "Options" at bounding box center [628, 44] width 40 height 13
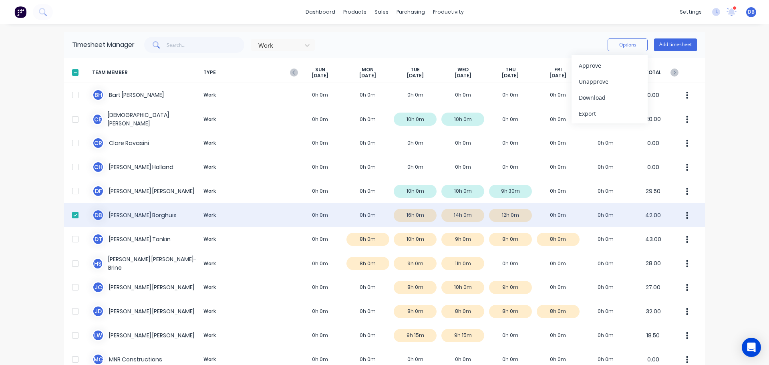
click at [686, 216] on button "button" at bounding box center [687, 215] width 17 height 16
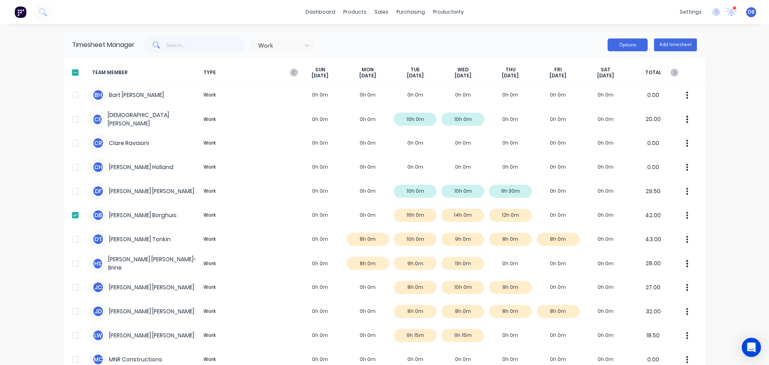
click at [629, 48] on button "Options" at bounding box center [628, 44] width 40 height 13
click at [612, 115] on div "Export" at bounding box center [610, 114] width 62 height 12
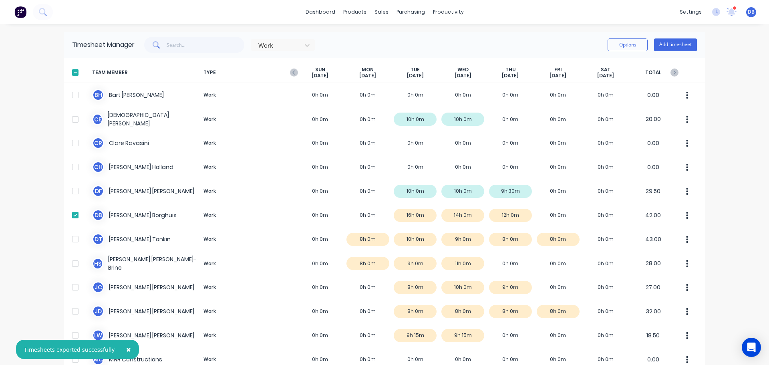
click at [36, 130] on div "× Timesheets exported successfully dashboard products sales purchasing producti…" at bounding box center [384, 182] width 769 height 365
click at [746, 76] on div "× Timesheets exported successfully dashboard products sales purchasing producti…" at bounding box center [384, 182] width 769 height 365
click at [32, 201] on div "× Timesheets exported successfully dashboard products sales purchasing producti…" at bounding box center [384, 182] width 769 height 365
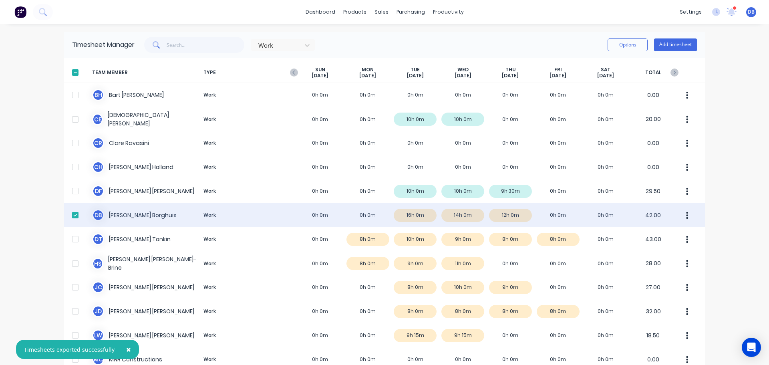
click at [72, 220] on div at bounding box center [75, 215] width 16 height 16
click at [72, 218] on div at bounding box center [75, 215] width 16 height 16
click at [686, 214] on icon "button" at bounding box center [687, 215] width 2 height 9
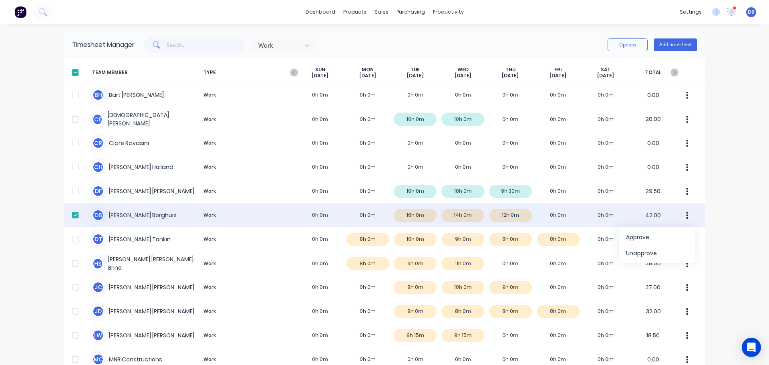
click at [687, 216] on icon "button" at bounding box center [688, 215] width 2 height 7
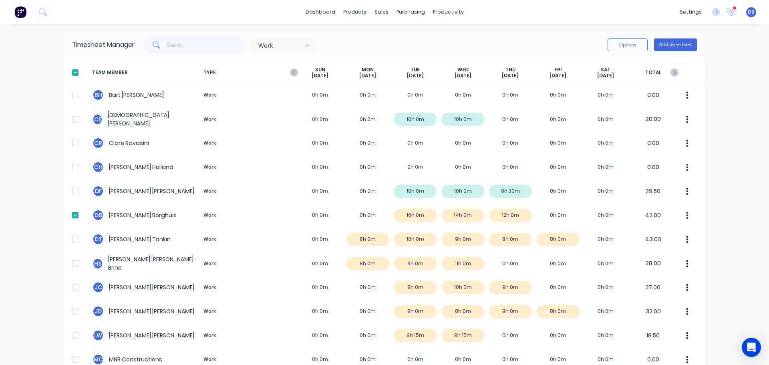
click at [732, 174] on div "dashboard products sales purchasing productivity dashboard products Product Cat…" at bounding box center [384, 182] width 769 height 365
click at [719, 185] on div "dashboard products sales purchasing productivity dashboard products Product Cat…" at bounding box center [384, 182] width 769 height 365
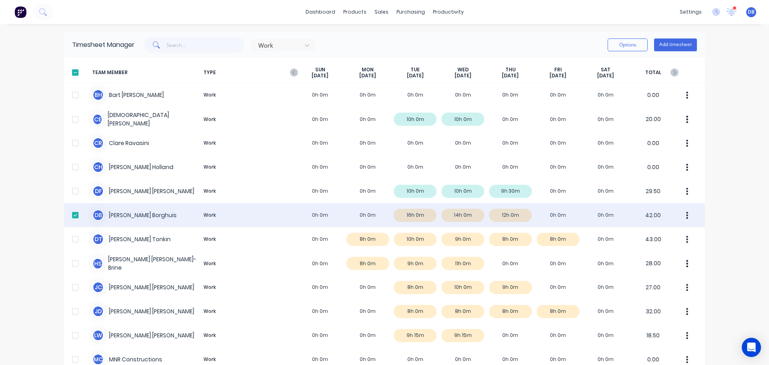
click at [74, 218] on div at bounding box center [75, 215] width 16 height 16
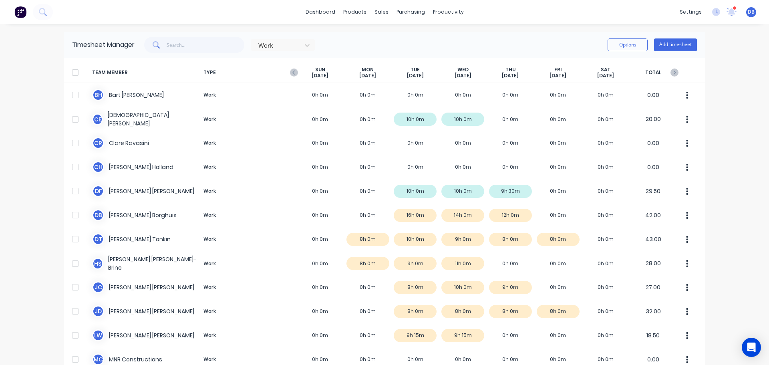
click at [20, 216] on div "dashboard products sales purchasing productivity dashboard products Product Cat…" at bounding box center [384, 182] width 769 height 365
click at [401, 36] on div "Timesheet Manager Work Options Add timesheet" at bounding box center [384, 45] width 641 height 26
click at [410, 38] on div "Sales Orders" at bounding box center [408, 38] width 33 height 7
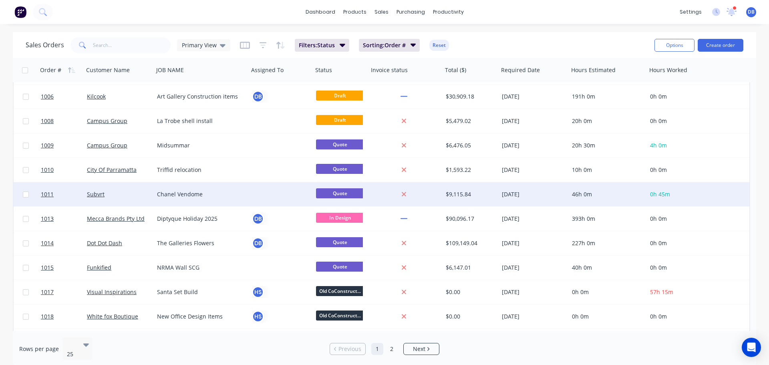
scroll to position [120, 0]
